Goal: Information Seeking & Learning: Learn about a topic

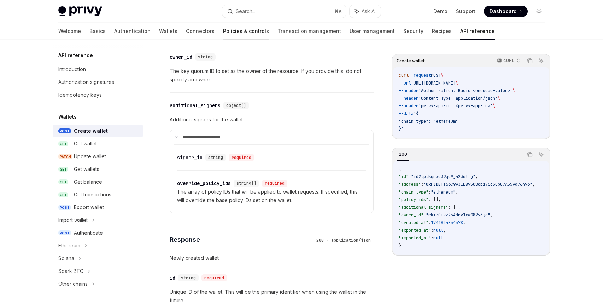
scroll to position [67, 0]
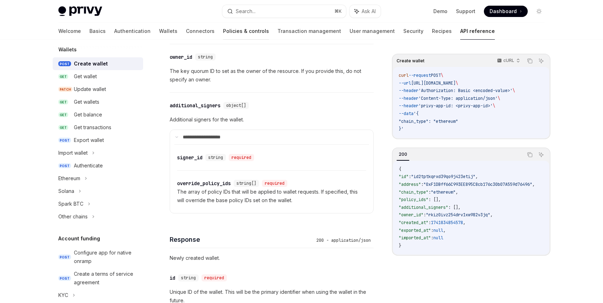
click at [223, 34] on link "Policies & controls" at bounding box center [246, 31] width 46 height 17
type textarea "*"
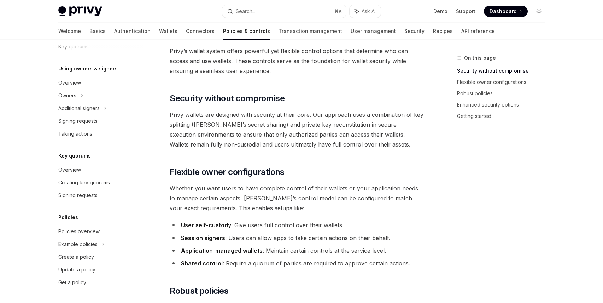
scroll to position [36, 0]
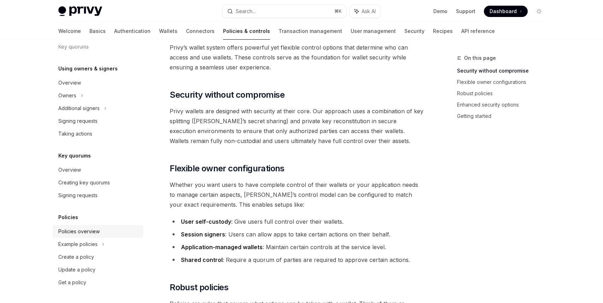
click at [93, 232] on div "Policies overview" at bounding box center [78, 231] width 41 height 8
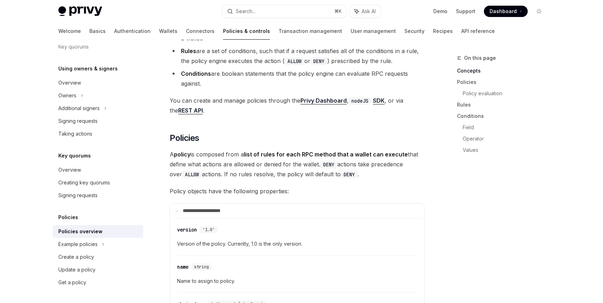
scroll to position [490, 0]
